Goal: Information Seeking & Learning: Learn about a topic

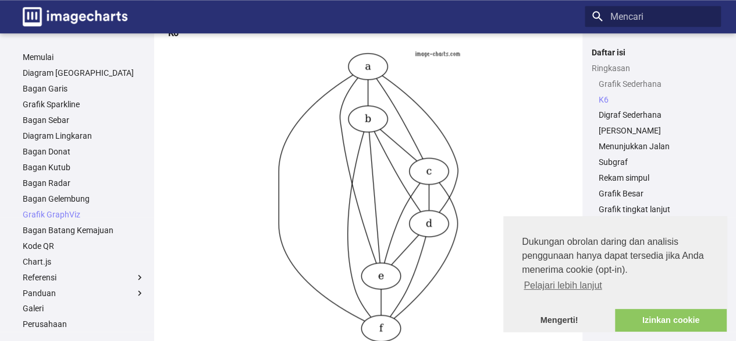
scroll to position [587, 0]
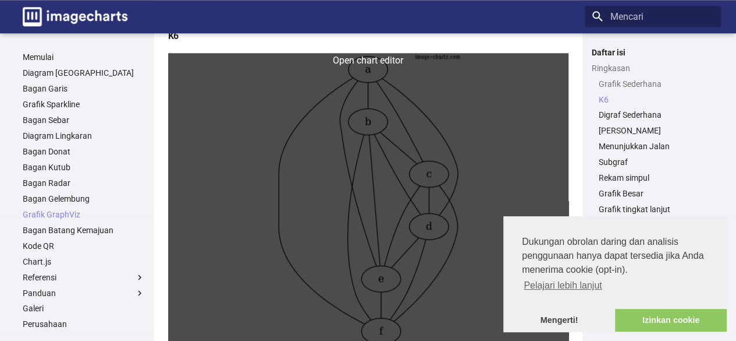
drag, startPoint x: 0, startPoint y: 0, endPoint x: 319, endPoint y: 250, distance: 405.5
click at [319, 250] on link at bounding box center [368, 200] width 401 height 294
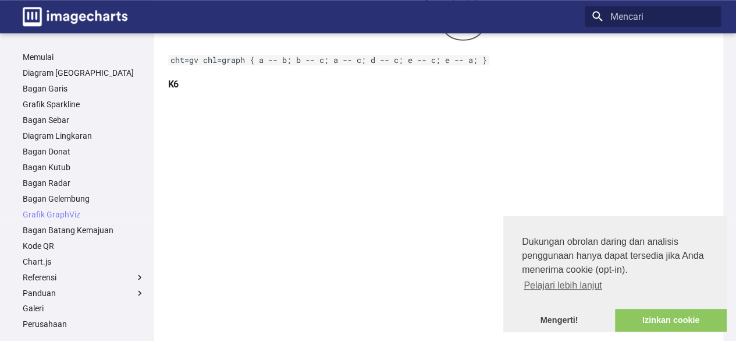
scroll to position [630, 0]
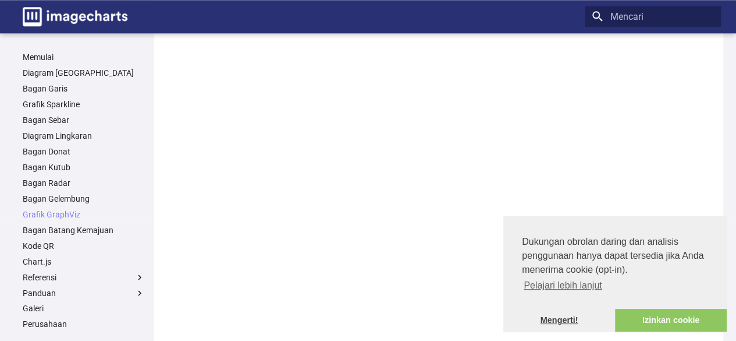
click at [574, 316] on font "Mengerti!" at bounding box center [560, 319] width 38 height 9
click at [550, 322] on font "Mengerti!" at bounding box center [560, 319] width 38 height 9
click at [555, 321] on font "Mengerti!" at bounding box center [560, 319] width 38 height 9
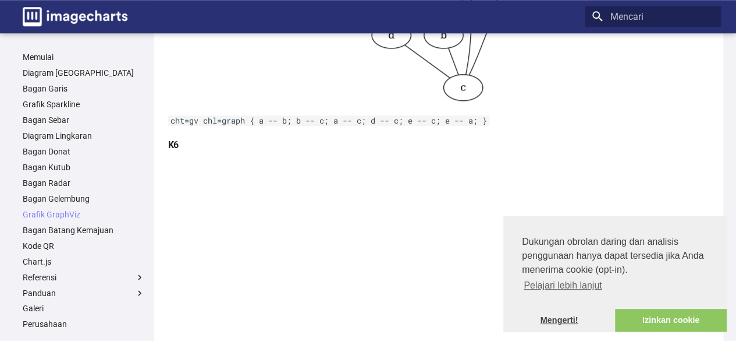
scroll to position [480, 0]
click at [574, 306] on div "Dukungan obrolan daring dan analisis penggunaan hanya dapat tersedia jika Anda …" at bounding box center [616, 273] width 224 height 115
click at [567, 315] on font "Mengerti!" at bounding box center [560, 319] width 38 height 9
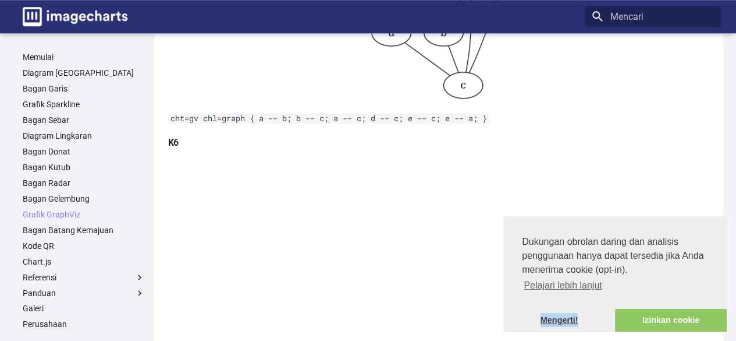
click at [567, 315] on font "Mengerti!" at bounding box center [560, 319] width 38 height 9
click at [657, 314] on link "Izinkan cookie" at bounding box center [671, 320] width 112 height 23
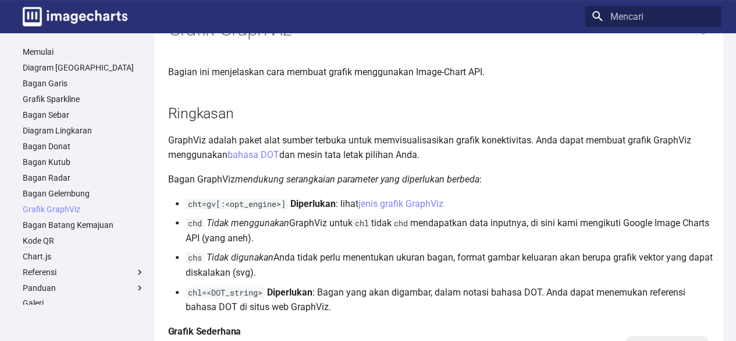
scroll to position [0, 0]
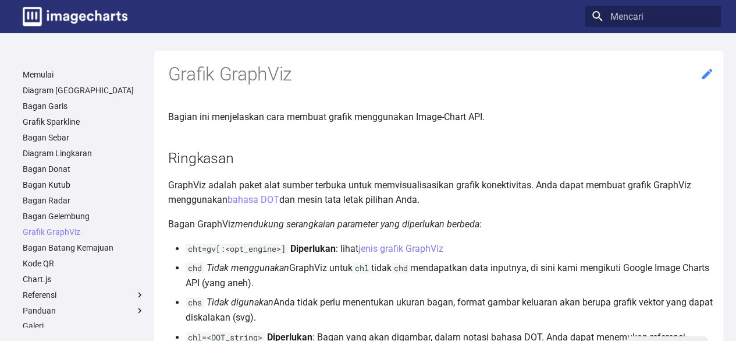
click at [704, 78] on icon at bounding box center [707, 74] width 10 height 10
